Goal: Transaction & Acquisition: Book appointment/travel/reservation

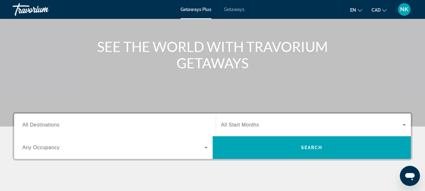
scroll to position [121, 0]
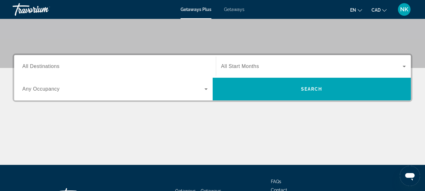
click at [112, 63] on input "Destination All Destinations" at bounding box center [114, 67] width 185 height 8
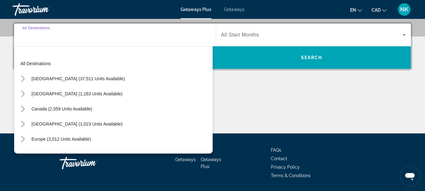
scroll to position [154, 0]
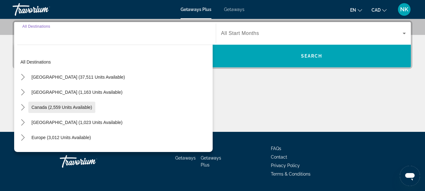
click at [84, 109] on span "Canada (2,559 units available)" at bounding box center [61, 107] width 61 height 5
type input "**********"
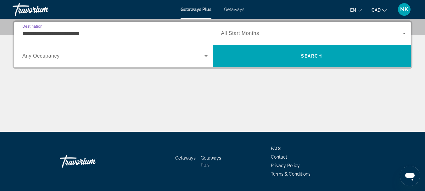
click at [249, 32] on span "All Start Months" at bounding box center [240, 32] width 38 height 5
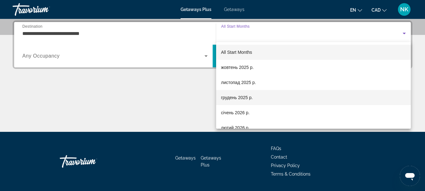
click at [244, 97] on span "грудень 2025 р." at bounding box center [237, 98] width 32 height 8
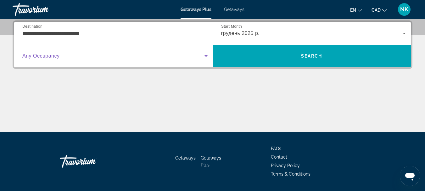
click at [120, 56] on span "Search widget" at bounding box center [113, 56] width 182 height 8
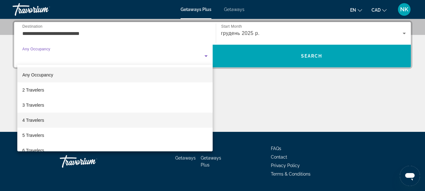
click at [63, 119] on mat-option "4 Travelers" at bounding box center [114, 119] width 195 height 15
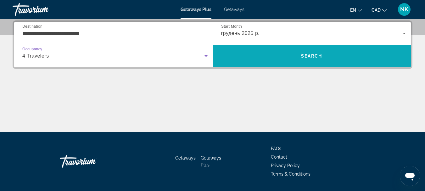
click at [248, 53] on span "Search" at bounding box center [311, 55] width 198 height 15
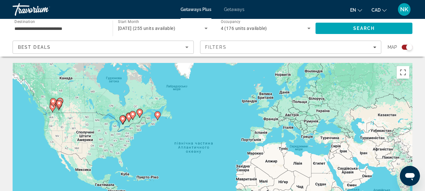
click at [51, 107] on gmp-advanced-marker "Main content" at bounding box center [53, 102] width 6 height 9
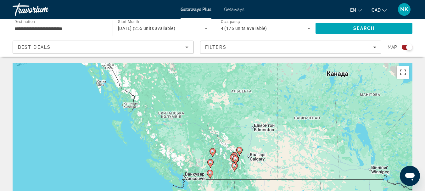
click at [233, 161] on icon "Main content" at bounding box center [235, 160] width 6 height 9
type input "**********"
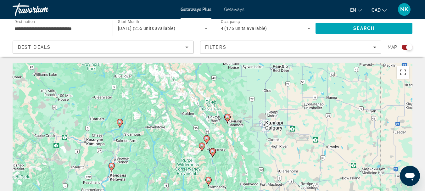
click at [212, 151] on image "Main content" at bounding box center [213, 151] width 4 height 4
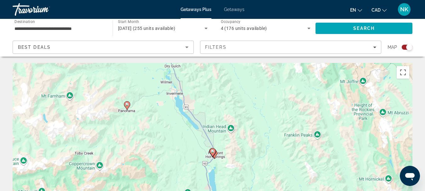
click at [211, 151] on image "Main content" at bounding box center [213, 151] width 4 height 4
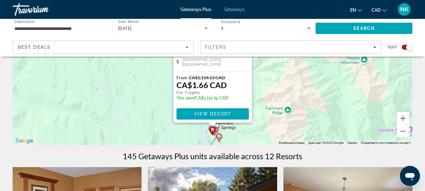
scroll to position [111, 0]
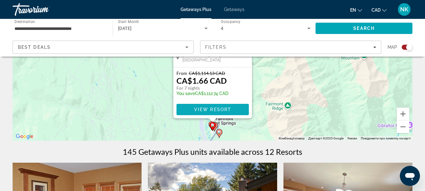
click at [216, 109] on span "View Resort" at bounding box center [212, 109] width 37 height 5
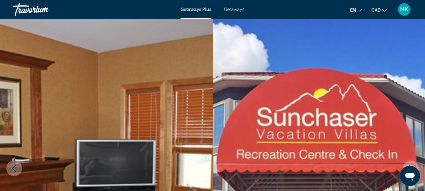
click at [234, 12] on span "Getaways" at bounding box center [234, 9] width 20 height 5
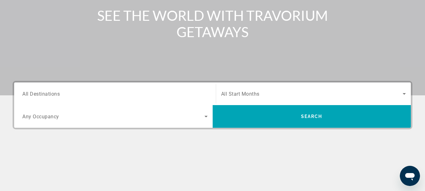
scroll to position [138, 0]
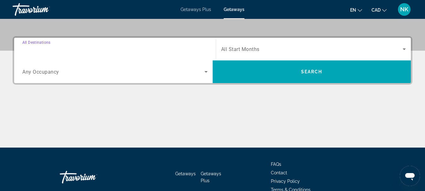
click at [105, 48] on input "Destination All Destinations" at bounding box center [114, 50] width 185 height 8
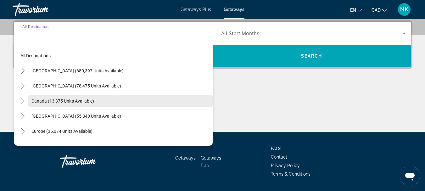
click at [98, 103] on span "Select destination: Canada (13,375 units available)" at bounding box center [120, 100] width 184 height 15
type input "**********"
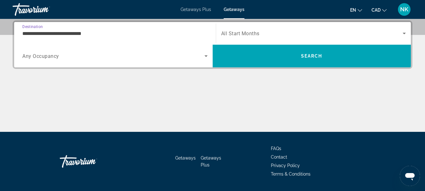
click at [289, 32] on span "Search widget" at bounding box center [312, 34] width 182 height 8
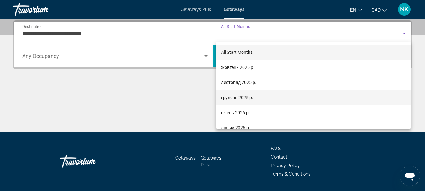
click at [273, 104] on mat-option "грудень 2025 р." at bounding box center [313, 97] width 195 height 15
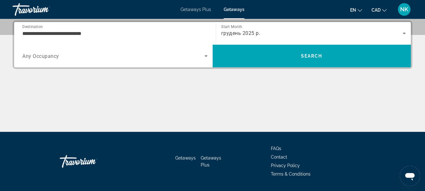
click at [82, 60] on div "Search widget" at bounding box center [114, 56] width 185 height 18
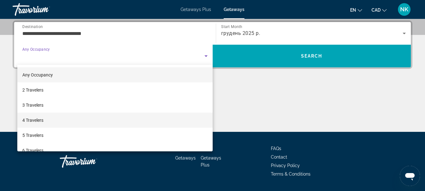
click at [55, 118] on mat-option "4 Travelers" at bounding box center [114, 119] width 195 height 15
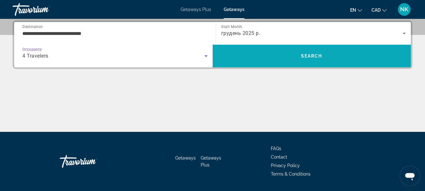
click at [326, 55] on span "Search" at bounding box center [311, 55] width 198 height 15
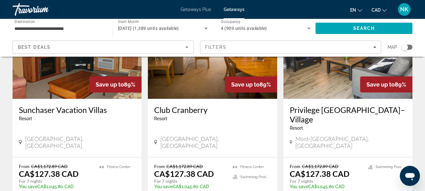
scroll to position [787, 0]
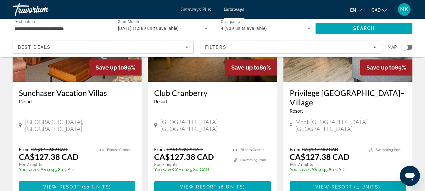
click at [90, 184] on span "10 units" at bounding box center [96, 186] width 25 height 5
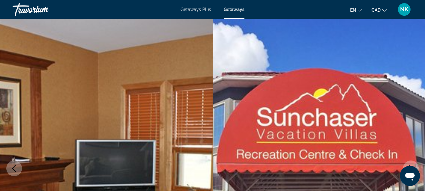
click at [378, 7] on button "CAD USD ($) MXN (Mex$) CAD (Can$) GBP (£) EUR (€) AUD (A$) NZD (NZ$) CNY (CN¥)" at bounding box center [378, 9] width 15 height 9
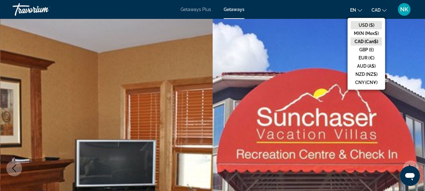
click at [372, 21] on button "USD ($)" at bounding box center [365, 25] width 31 height 8
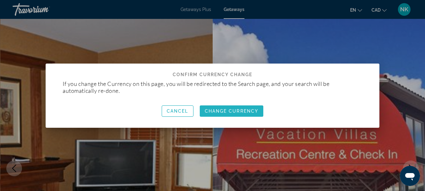
click at [241, 113] on span "button" at bounding box center [232, 110] width 64 height 15
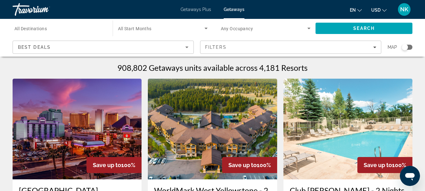
click at [48, 32] on div "Search widget" at bounding box center [59, 28] width 90 height 18
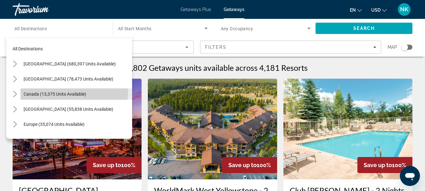
click at [66, 91] on span "Canada (13,375 units available)" at bounding box center [55, 93] width 63 height 5
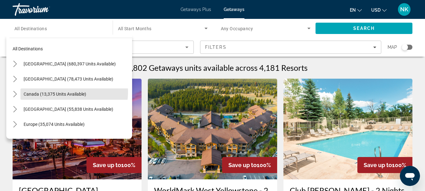
type input "**********"
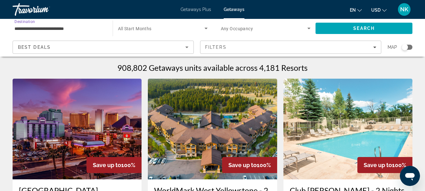
click at [153, 25] on span "Search widget" at bounding box center [161, 29] width 86 height 8
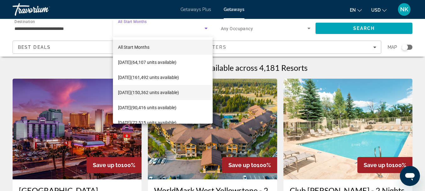
click at [169, 94] on span "December 2025 (150,362 units available)" at bounding box center [148, 93] width 61 height 8
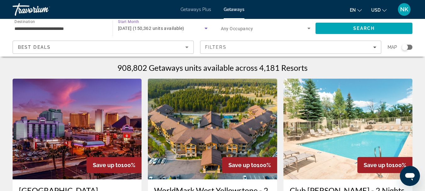
click at [241, 24] on div "Search widget" at bounding box center [266, 28] width 90 height 18
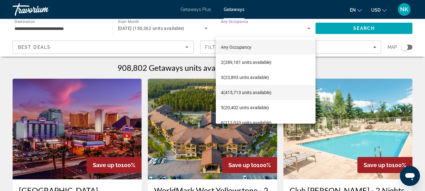
click at [253, 95] on span "4 (415,713 units available)" at bounding box center [246, 93] width 51 height 8
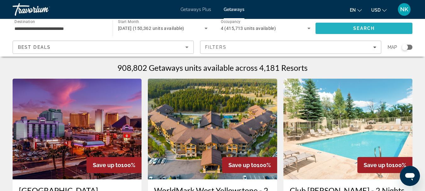
click at [368, 25] on span "Search" at bounding box center [363, 28] width 97 height 15
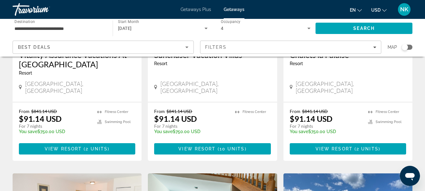
scroll to position [609, 0]
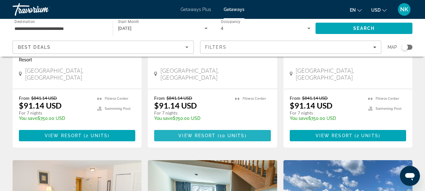
click at [233, 133] on span "10 units" at bounding box center [231, 135] width 25 height 5
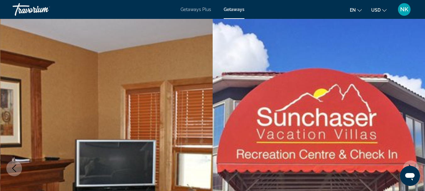
click at [190, 11] on span "Getaways Plus" at bounding box center [195, 9] width 30 height 5
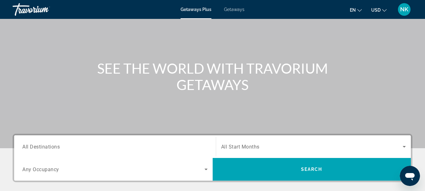
scroll to position [94, 0]
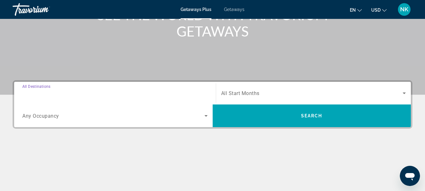
click at [37, 96] on input "Destination All Destinations" at bounding box center [114, 94] width 185 height 8
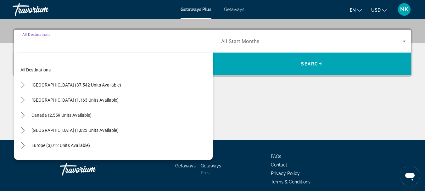
scroll to position [154, 0]
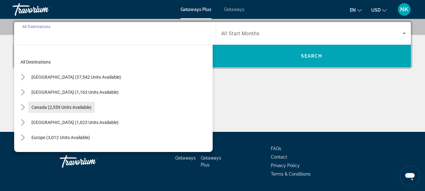
click at [39, 107] on span "Canada (2,559 units available)" at bounding box center [61, 107] width 60 height 5
type input "**********"
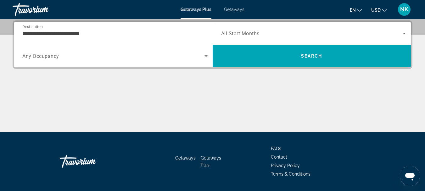
click at [252, 34] on span "All Start Months" at bounding box center [240, 33] width 38 height 6
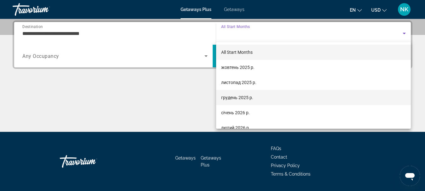
click at [244, 96] on span "грудень 2025 р." at bounding box center [237, 98] width 32 height 8
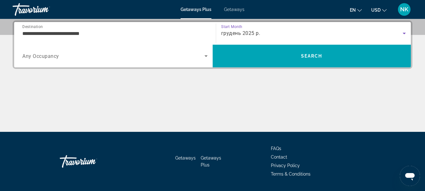
click at [103, 61] on div "Search widget" at bounding box center [114, 56] width 185 height 18
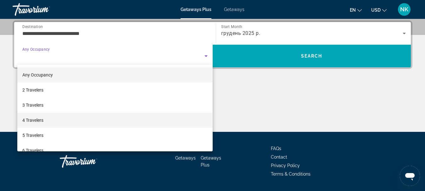
click at [76, 125] on mat-option "4 Travelers" at bounding box center [114, 119] width 195 height 15
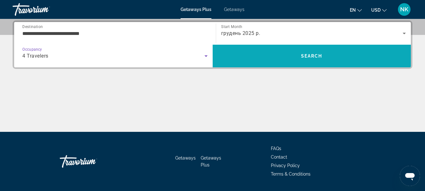
click at [299, 50] on span "Search" at bounding box center [311, 55] width 198 height 15
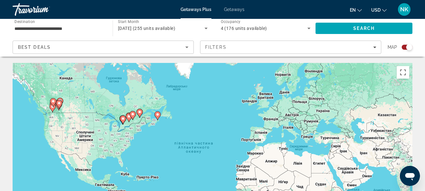
click at [60, 102] on image "Main content" at bounding box center [59, 103] width 4 height 4
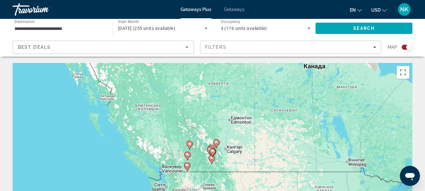
click at [211, 154] on gmp-advanced-marker "Main content" at bounding box center [212, 152] width 6 height 9
type input "**********"
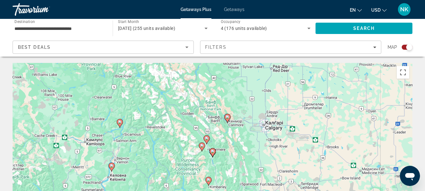
click at [213, 150] on image "Main content" at bounding box center [213, 151] width 4 height 4
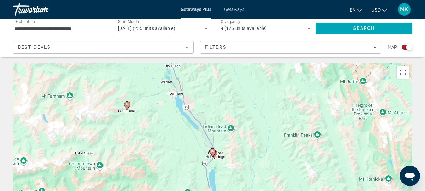
click at [212, 154] on icon "Main content" at bounding box center [212, 152] width 6 height 8
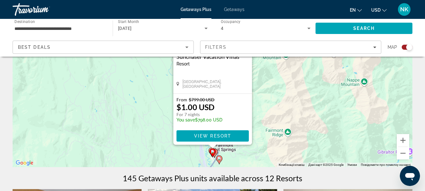
scroll to position [98, 0]
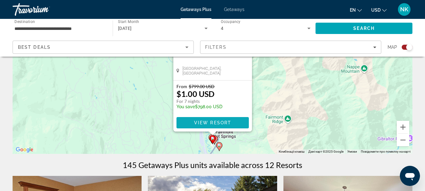
click at [216, 123] on span "View Resort" at bounding box center [212, 122] width 37 height 5
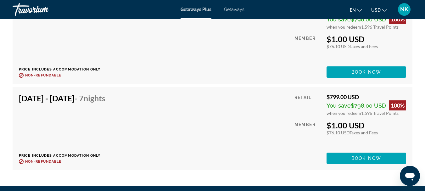
scroll to position [1442, 0]
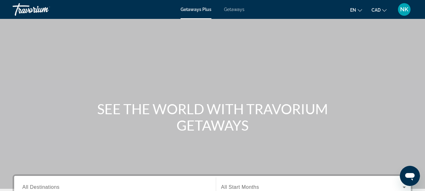
click at [85, 185] on input "Destination All Destinations" at bounding box center [114, 188] width 185 height 8
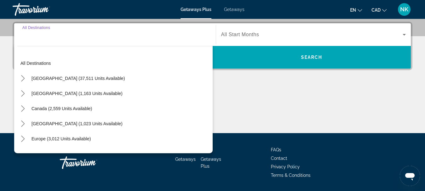
scroll to position [154, 0]
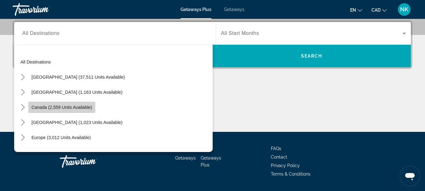
click at [90, 107] on span "Canada (2,559 units available)" at bounding box center [61, 107] width 61 height 5
type input "**********"
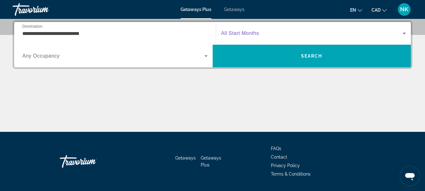
click at [280, 34] on span "Search widget" at bounding box center [312, 34] width 182 height 8
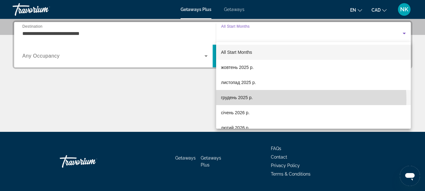
click at [271, 100] on mat-option "грудень 2025 р." at bounding box center [313, 97] width 195 height 15
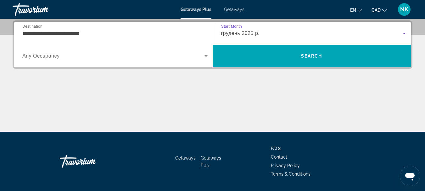
click at [136, 54] on span "Search widget" at bounding box center [113, 56] width 182 height 8
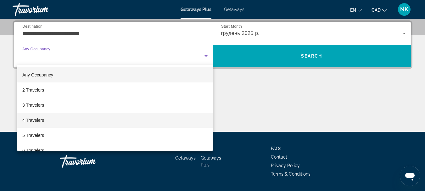
click at [77, 127] on mat-option "4 Travelers" at bounding box center [114, 119] width 195 height 15
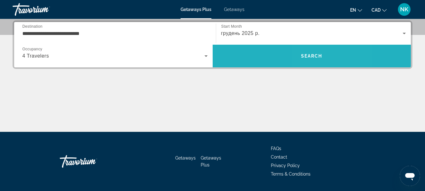
click at [312, 57] on span "Search" at bounding box center [311, 55] width 21 height 5
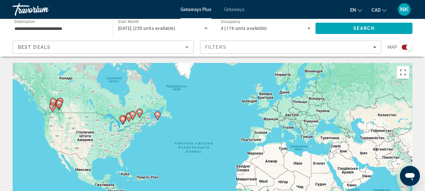
click at [53, 103] on icon "Main content" at bounding box center [53, 102] width 6 height 8
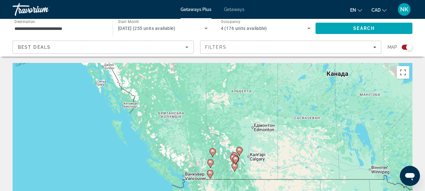
click at [234, 157] on image "Main content" at bounding box center [235, 159] width 4 height 4
type input "**********"
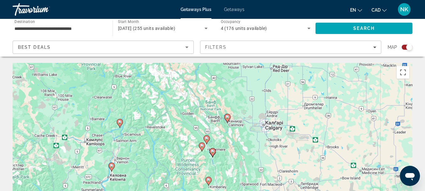
click at [214, 151] on icon "Main content" at bounding box center [212, 152] width 6 height 8
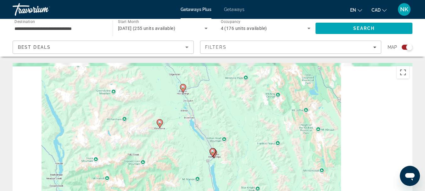
click at [214, 151] on icon "Main content" at bounding box center [212, 152] width 6 height 8
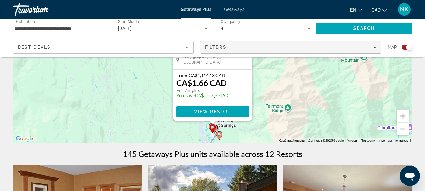
scroll to position [113, 0]
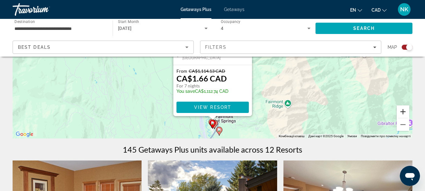
click at [405, 113] on button "Збільшити" at bounding box center [402, 111] width 13 height 13
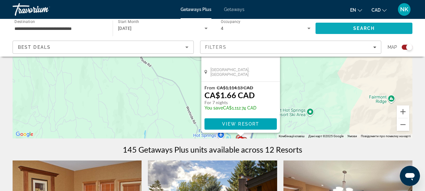
drag, startPoint x: 315, startPoint y: 111, endPoint x: 331, endPoint y: 21, distance: 91.3
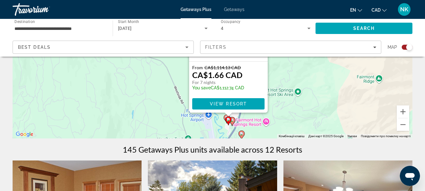
click at [232, 119] on image "Main content" at bounding box center [232, 120] width 4 height 4
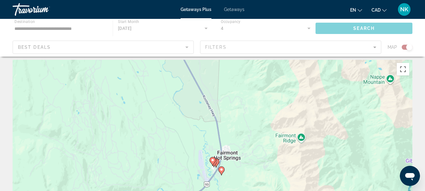
scroll to position [0, 0]
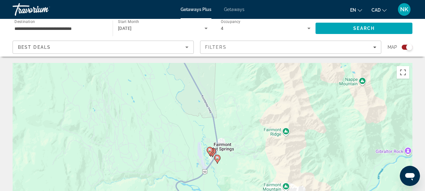
click at [212, 153] on gmp-advanced-marker "Main content" at bounding box center [209, 150] width 6 height 9
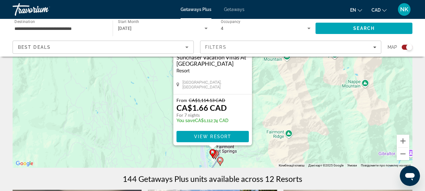
scroll to position [90, 0]
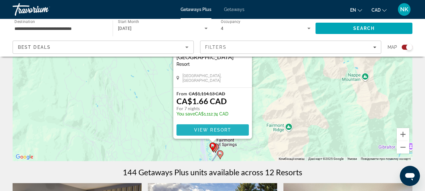
click at [205, 127] on span "Main content" at bounding box center [212, 129] width 72 height 15
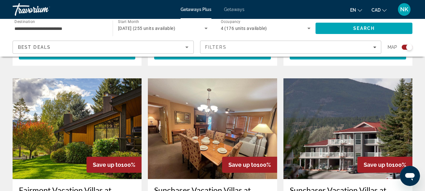
scroll to position [740, 0]
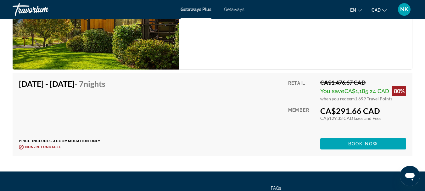
scroll to position [2541, 0]
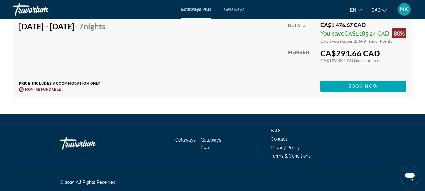
click at [25, 10] on div "Travorium" at bounding box center [44, 9] width 63 height 16
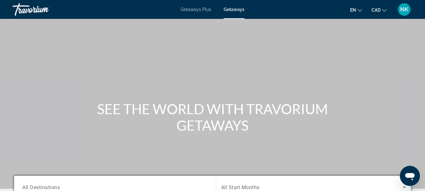
click at [195, 13] on div "Getaways Plus Getaways en English Español Français Italiano Português русский C…" at bounding box center [212, 9] width 425 height 16
click at [199, 8] on span "Getaways Plus" at bounding box center [195, 9] width 30 height 5
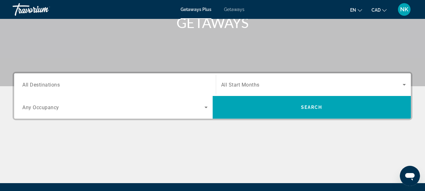
click at [69, 85] on input "Destination All Destinations" at bounding box center [114, 85] width 185 height 8
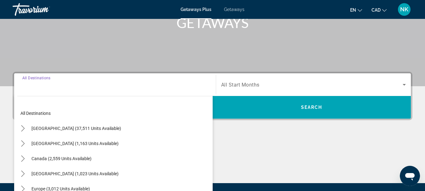
scroll to position [154, 0]
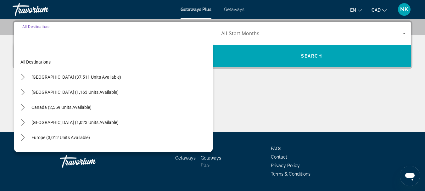
click at [69, 108] on span "Canada (2,559 units available)" at bounding box center [61, 107] width 60 height 5
type input "**********"
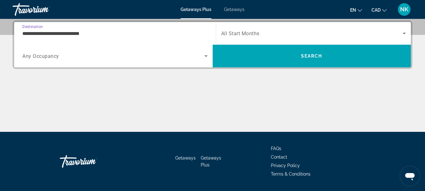
click at [236, 35] on span "All Start Months" at bounding box center [240, 33] width 38 height 6
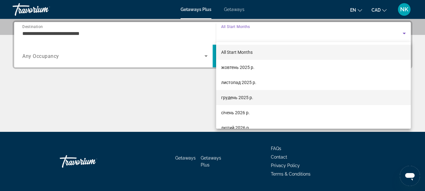
click at [232, 94] on span "грудень 2025 р." at bounding box center [237, 98] width 32 height 8
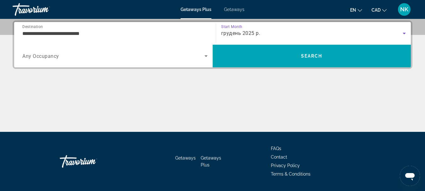
click at [123, 65] on div "Occupancy Any Occupancy" at bounding box center [114, 56] width 195 height 23
click at [121, 53] on span "Search widget" at bounding box center [113, 56] width 182 height 8
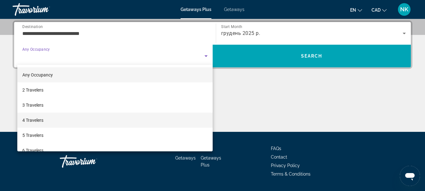
click at [53, 119] on mat-option "4 Travelers" at bounding box center [114, 119] width 195 height 15
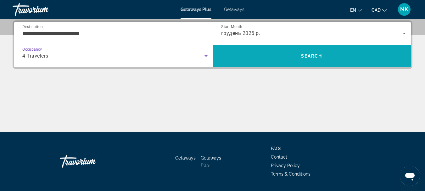
click at [238, 58] on span "Search" at bounding box center [311, 55] width 198 height 15
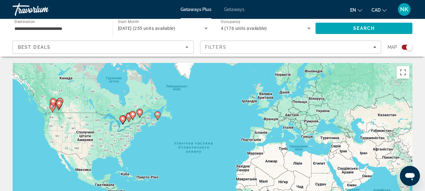
click at [57, 103] on icon "Main content" at bounding box center [59, 104] width 6 height 8
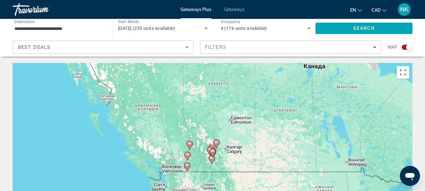
click at [211, 152] on image "Main content" at bounding box center [213, 151] width 4 height 4
type input "**********"
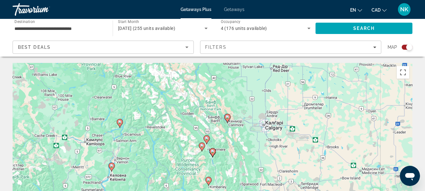
click at [211, 151] on image "Main content" at bounding box center [213, 151] width 4 height 4
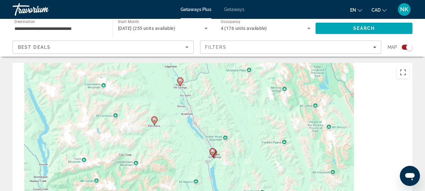
click at [211, 151] on image "Main content" at bounding box center [213, 151] width 4 height 4
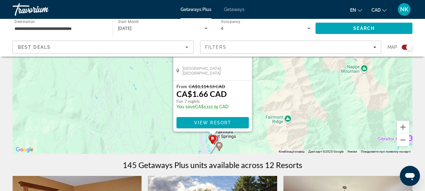
scroll to position [107, 0]
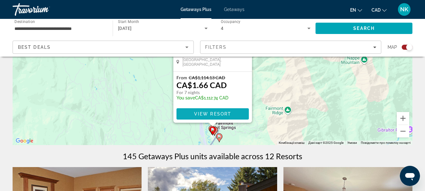
click at [216, 111] on span "View Resort" at bounding box center [212, 113] width 37 height 5
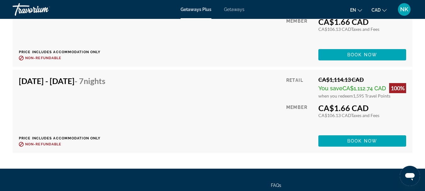
scroll to position [1450, 0]
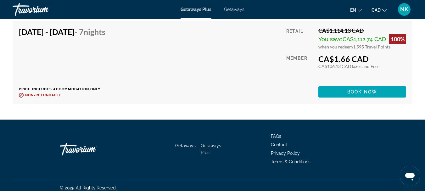
click at [379, 10] on span "CAD" at bounding box center [375, 10] width 9 height 5
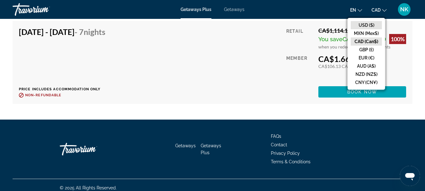
click at [371, 24] on button "USD ($)" at bounding box center [365, 25] width 31 height 8
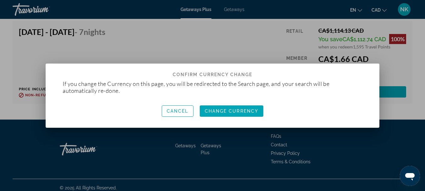
scroll to position [0, 0]
click at [254, 110] on span "Change Currency" at bounding box center [232, 110] width 54 height 5
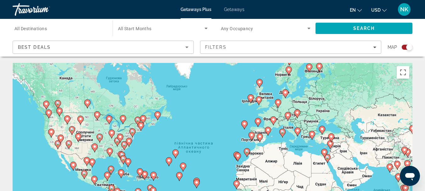
click at [49, 105] on icon "Main content" at bounding box center [46, 105] width 6 height 9
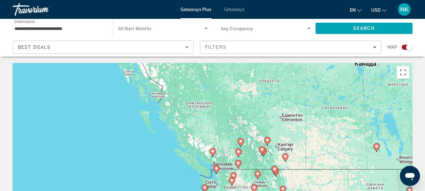
click at [262, 149] on image "Main content" at bounding box center [262, 149] width 4 height 4
type input "**********"
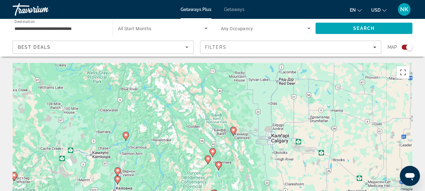
click at [216, 167] on gmp-advanced-marker "Main content" at bounding box center [218, 165] width 6 height 9
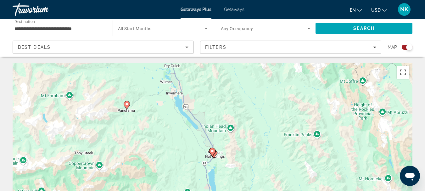
click at [212, 151] on image "Main content" at bounding box center [212, 151] width 4 height 4
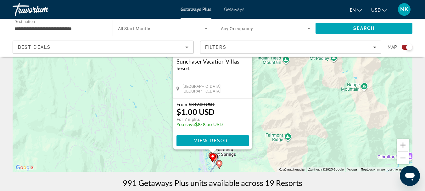
scroll to position [142, 0]
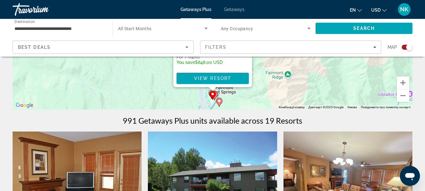
click at [215, 96] on gmp-advanced-marker "Main content" at bounding box center [212, 94] width 6 height 9
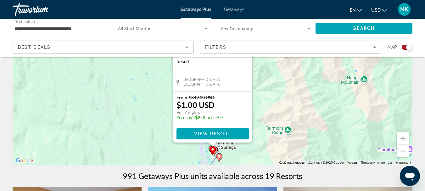
scroll to position [100, 0]
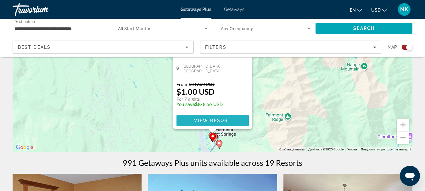
click at [213, 120] on span "View Resort" at bounding box center [212, 120] width 37 height 5
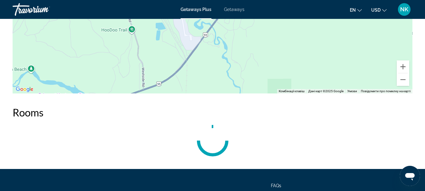
scroll to position [1172, 0]
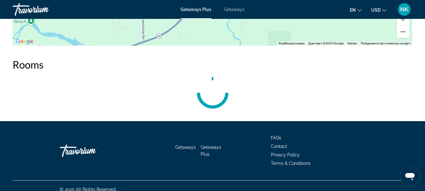
drag, startPoint x: 429, startPoint y: 14, endPoint x: 10, endPoint y: 0, distance: 418.8
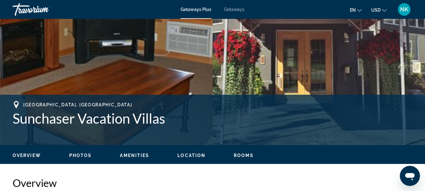
scroll to position [0, 0]
